Goal: Information Seeking & Learning: Find specific fact

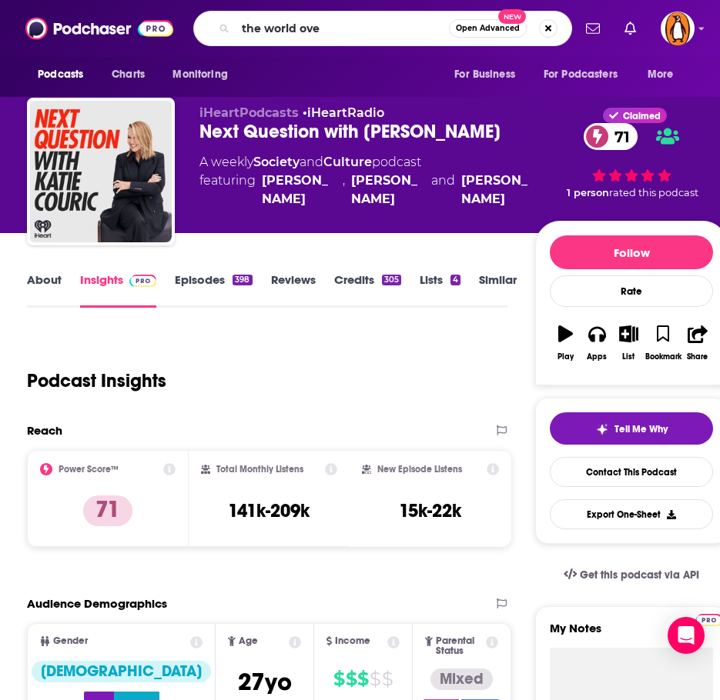
type input "the world over"
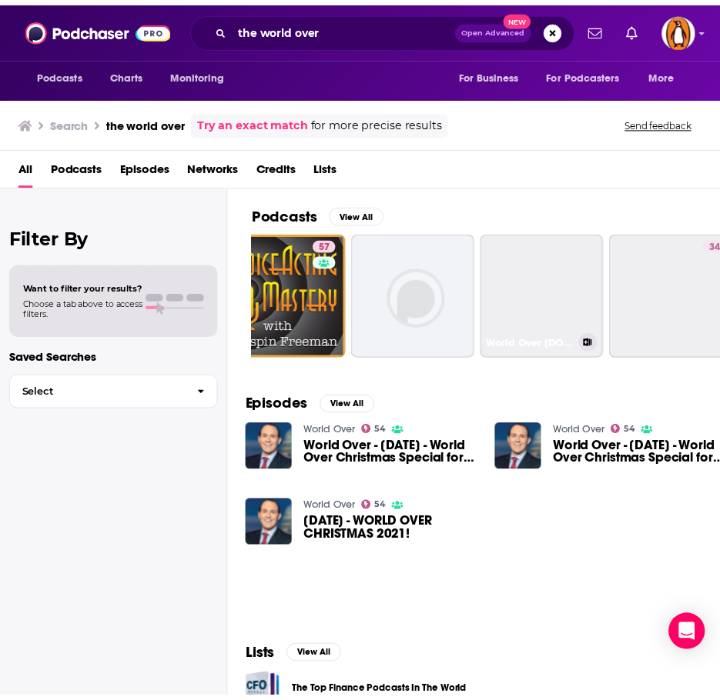
scroll to position [0, 430]
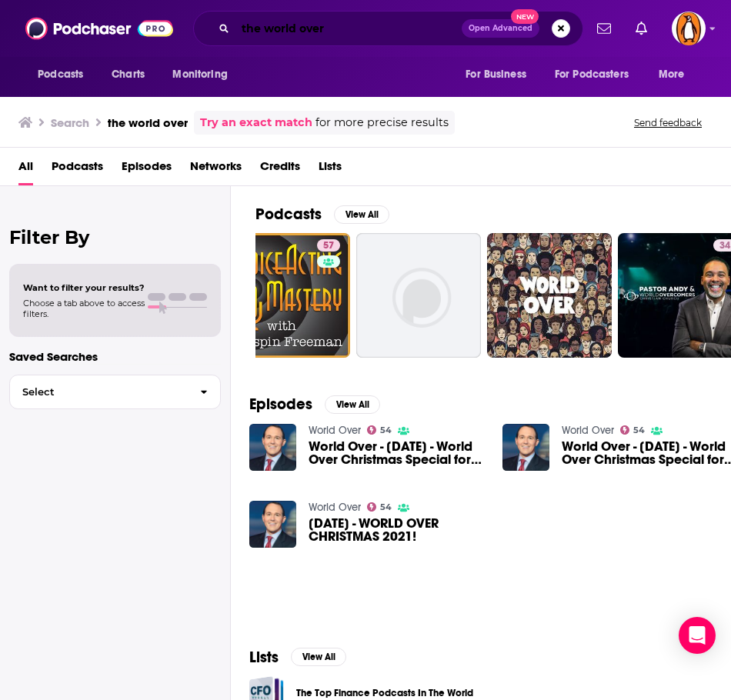
click at [365, 28] on input "the world over" at bounding box center [348, 28] width 226 height 25
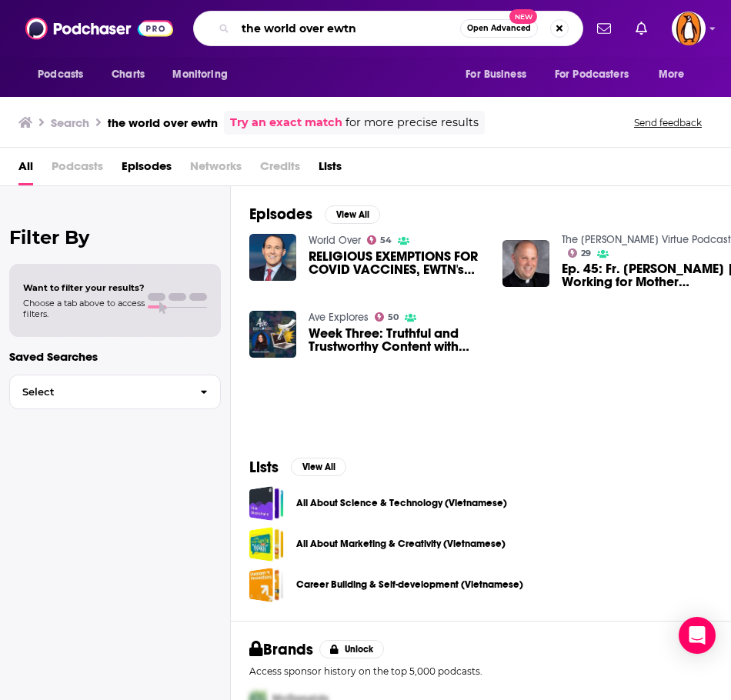
click at [255, 29] on input "the world over ewtn" at bounding box center [347, 28] width 225 height 25
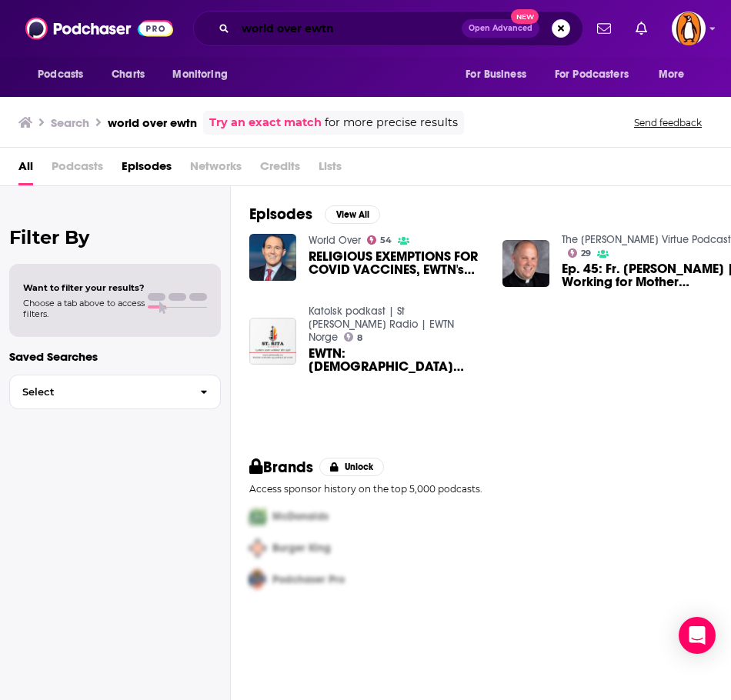
click at [359, 37] on input "world over ewtn" at bounding box center [348, 28] width 226 height 25
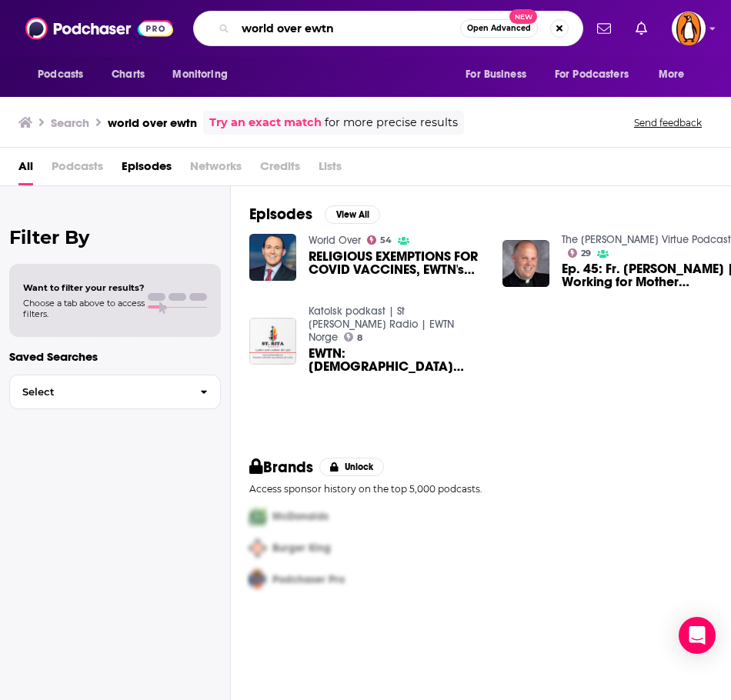
click at [359, 37] on input "world over ewtn" at bounding box center [347, 28] width 225 height 25
type input "world over"
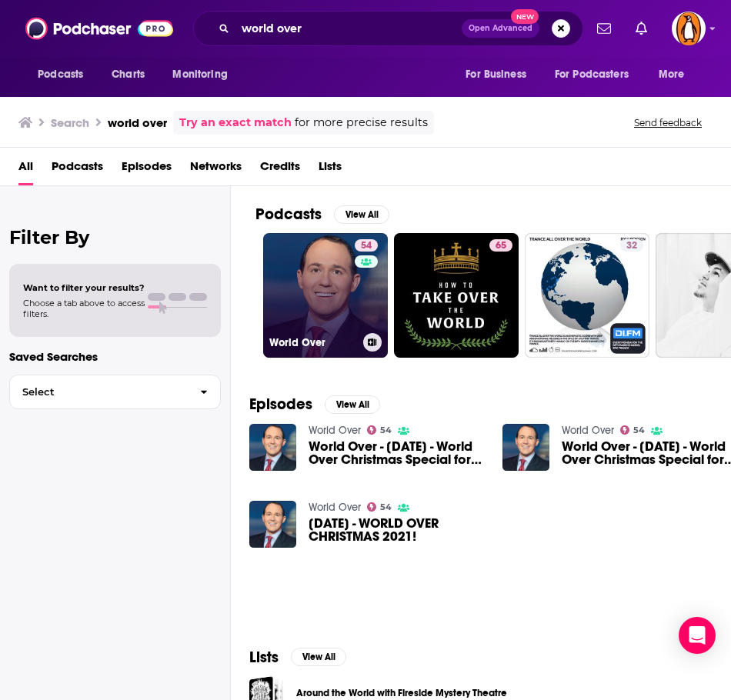
click at [310, 302] on link "54 World Over" at bounding box center [325, 295] width 125 height 125
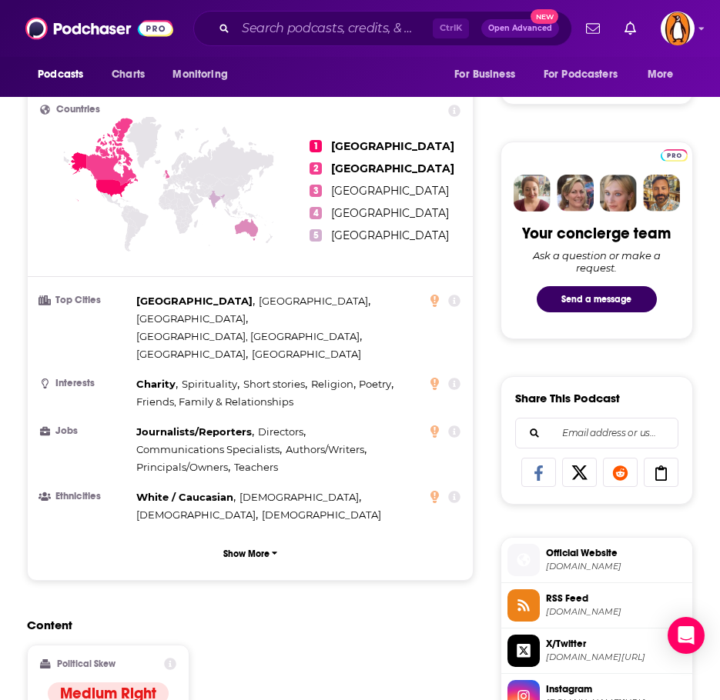
scroll to position [639, 0]
